Goal: Transaction & Acquisition: Purchase product/service

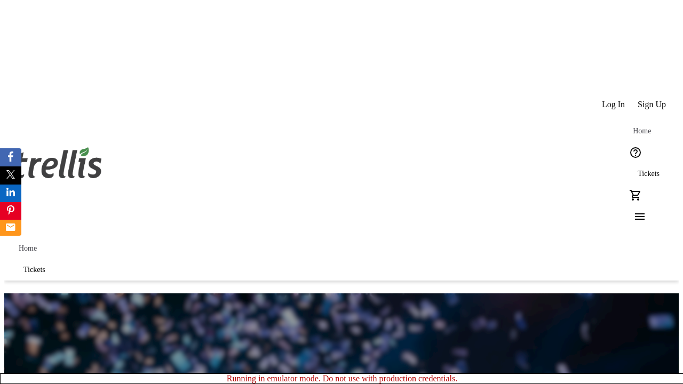
click at [638, 170] on span "Tickets" at bounding box center [649, 174] width 22 height 9
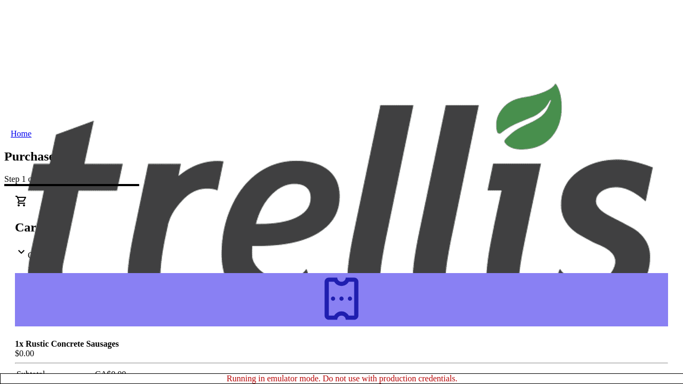
type input "[PERSON_NAME][EMAIL_ADDRESS][DOMAIN_NAME]"
type input "[PERSON_NAME]"
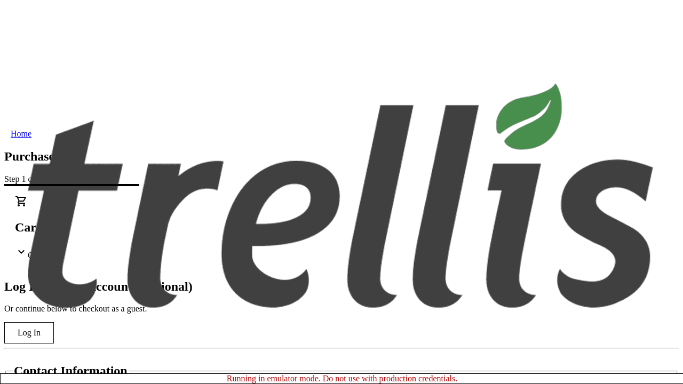
type input "Kuvalis"
